Goal: Task Accomplishment & Management: Manage account settings

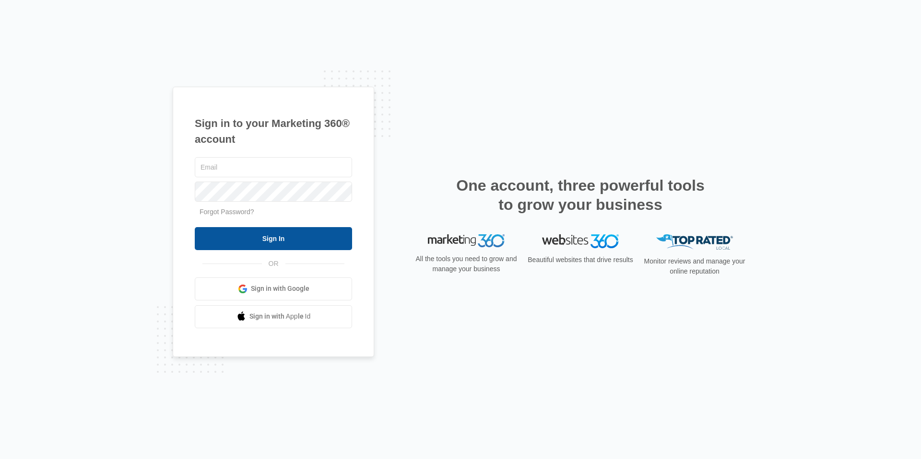
type input "[PERSON_NAME][EMAIL_ADDRESS][PERSON_NAME][DOMAIN_NAME]"
click at [270, 241] on input "Sign In" at bounding box center [273, 238] width 157 height 23
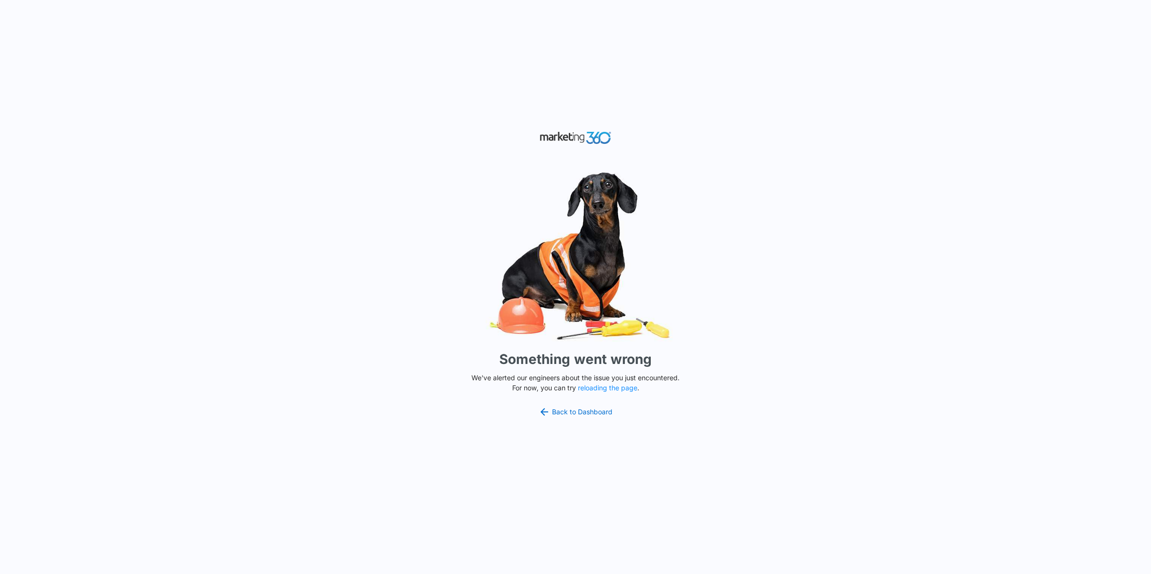
click at [768, 297] on div "Something went wrong We've alerted our engineers about the issue you just encou…" at bounding box center [575, 287] width 1151 height 574
